Goal: Information Seeking & Learning: Learn about a topic

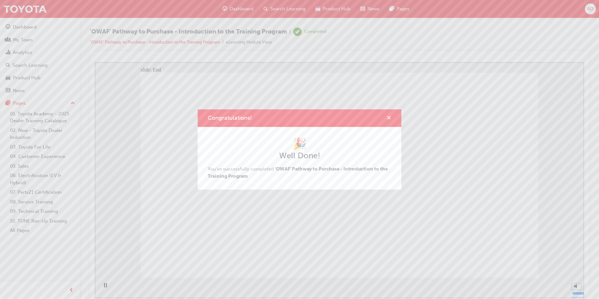
click at [387, 116] on span "cross-icon" at bounding box center [389, 119] width 5 height 6
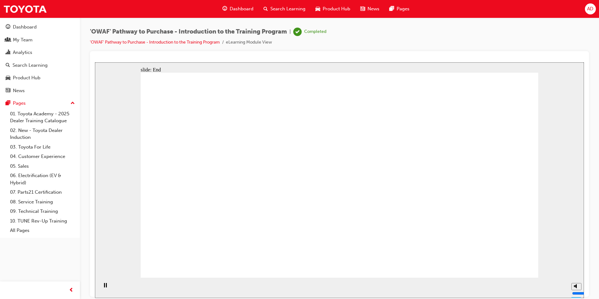
click at [132, 41] on link "'OWAF' Pathway to Purchase - Introduction to the Training Program" at bounding box center [155, 41] width 130 height 5
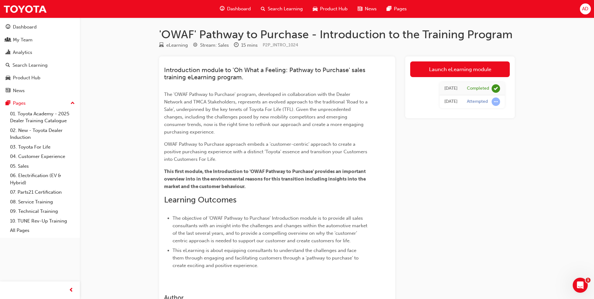
click at [280, 5] on div "Search Learning" at bounding box center [282, 9] width 52 height 13
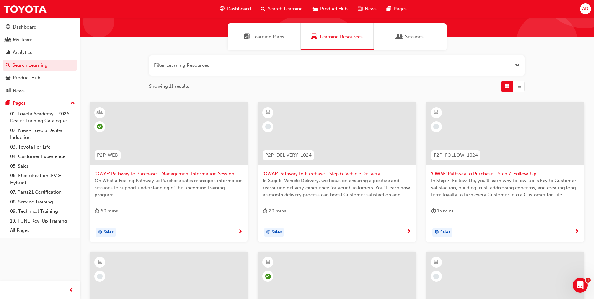
scroll to position [31, 0]
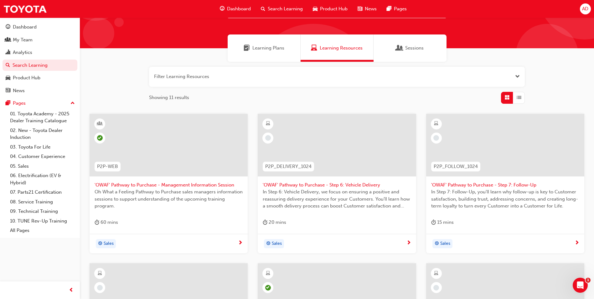
click at [274, 57] on div "Learning Plans" at bounding box center [264, 47] width 73 height 27
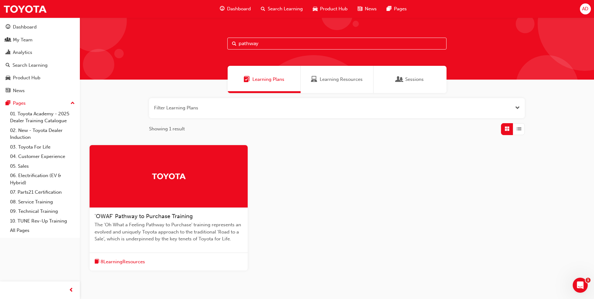
click at [318, 82] on div "Learning Resources" at bounding box center [337, 79] width 52 height 7
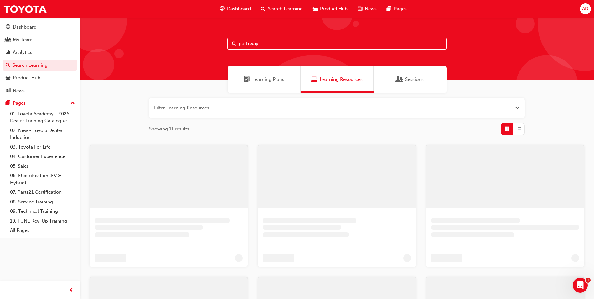
click at [254, 81] on span "Learning Plans" at bounding box center [268, 79] width 32 height 7
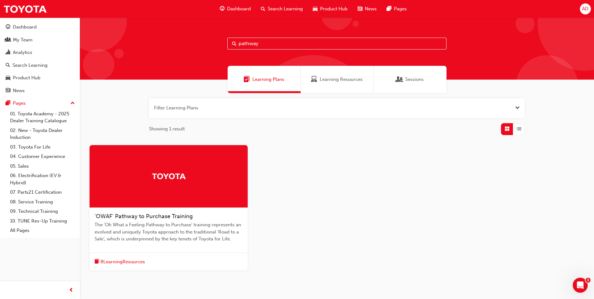
click at [162, 230] on span "The 'Oh What a Feeling Pathway to Purchase' training represents an evolved and …" at bounding box center [169, 231] width 148 height 21
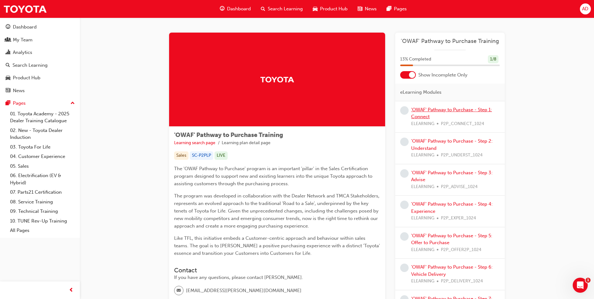
click at [422, 110] on link "'OWAF' Pathway to Purchase - Step 1: Connect" at bounding box center [451, 113] width 81 height 13
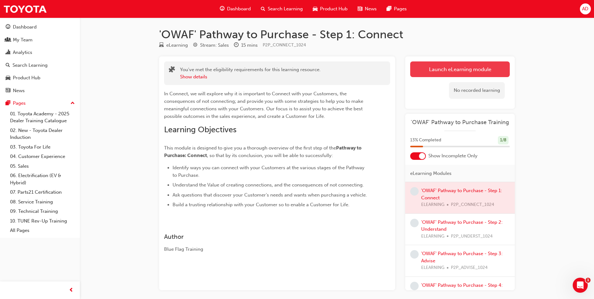
click at [447, 67] on link "Launch eLearning module" at bounding box center [460, 69] width 100 height 16
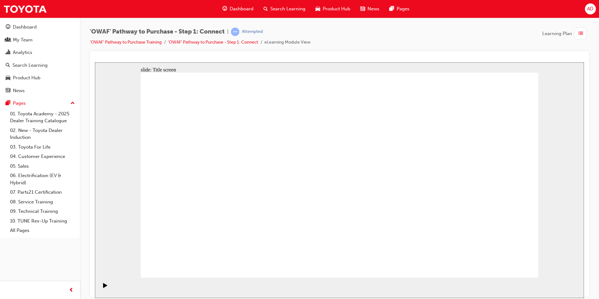
drag, startPoint x: 346, startPoint y: 262, endPoint x: 380, endPoint y: 196, distance: 74.4
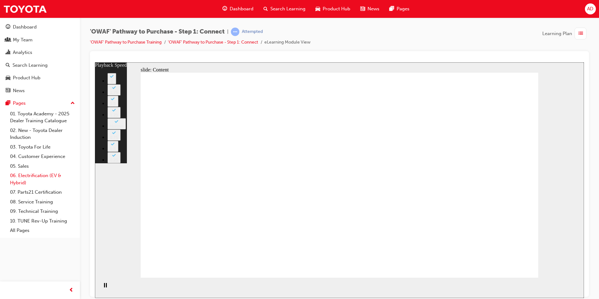
type input "71"
